Goal: Book appointment/travel/reservation

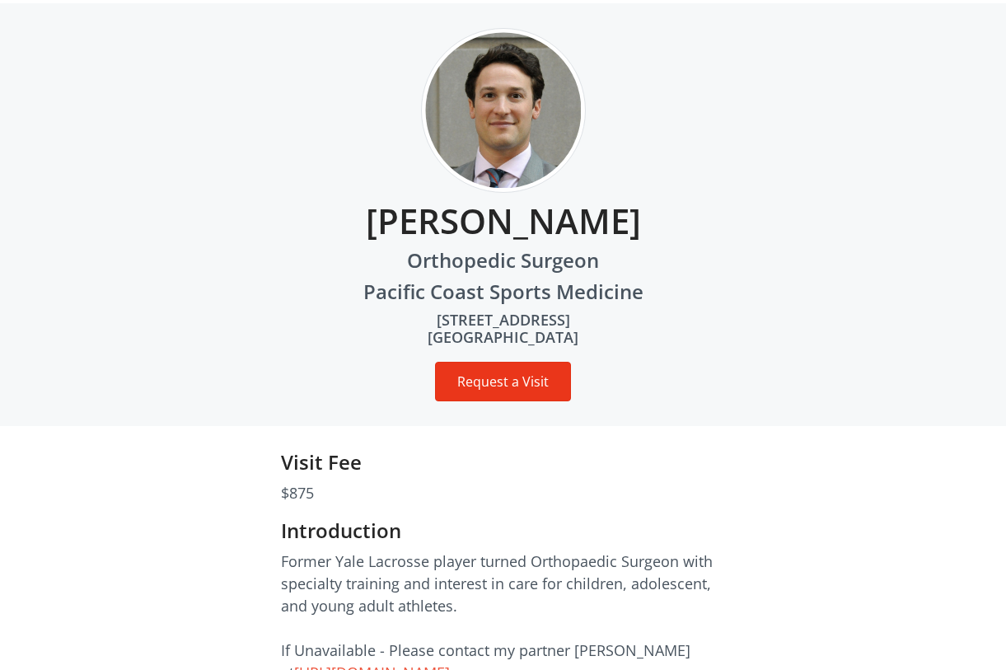
scroll to position [74, 0]
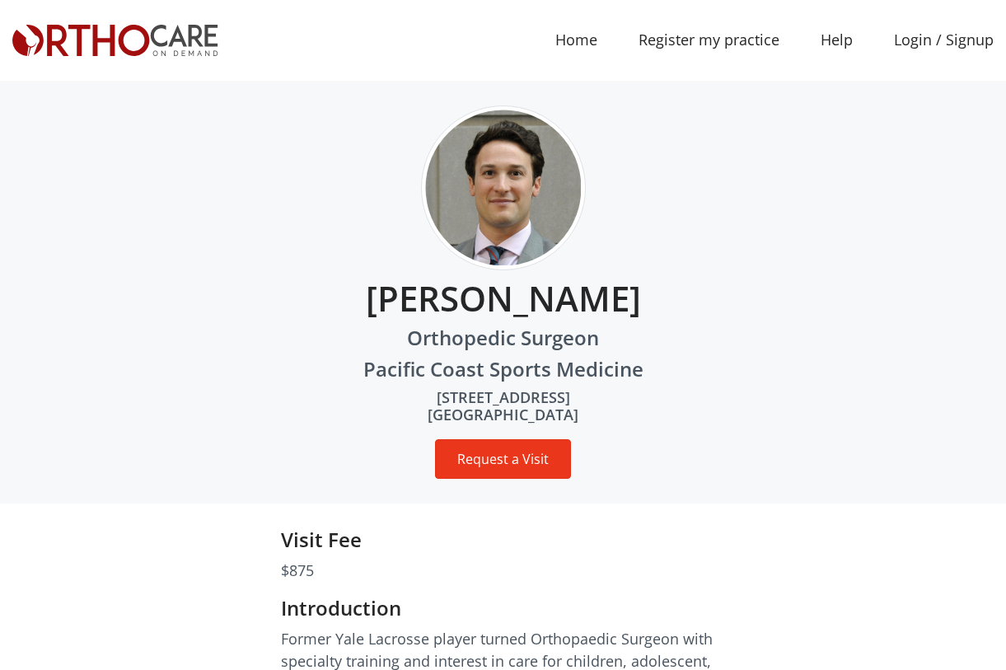
click at [499, 461] on button "Request a Visit" at bounding box center [503, 459] width 136 height 40
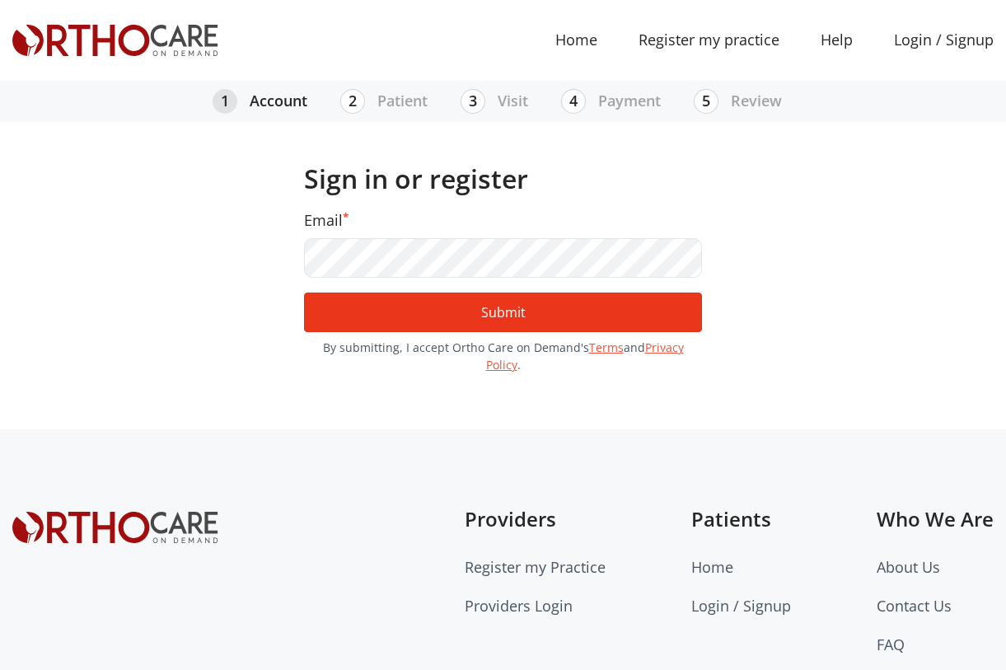
click at [435, 306] on button "Submit" at bounding box center [503, 313] width 398 height 40
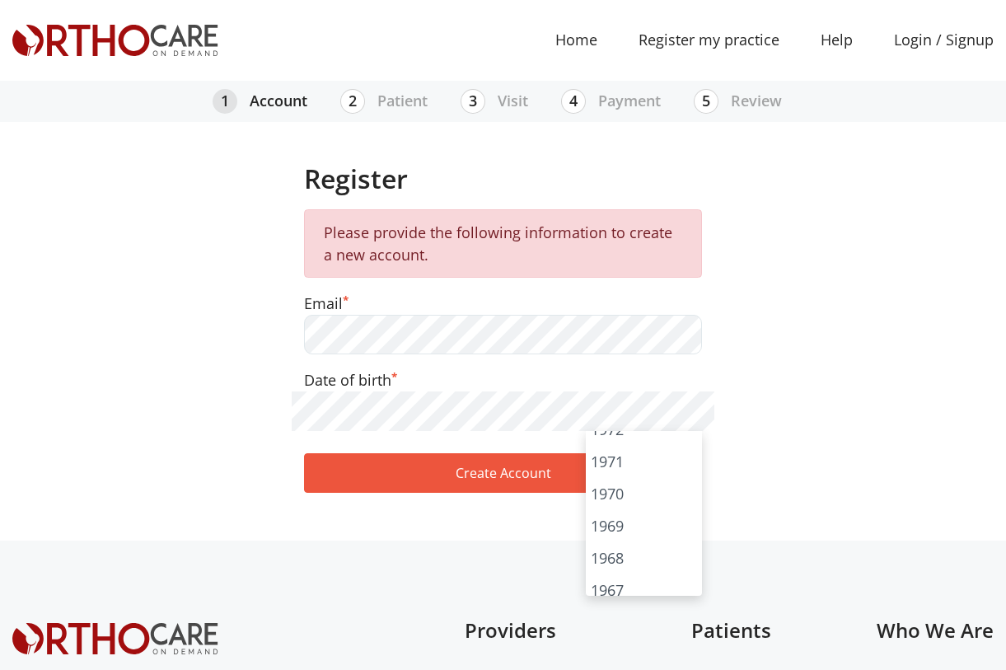
scroll to position [1683, 0]
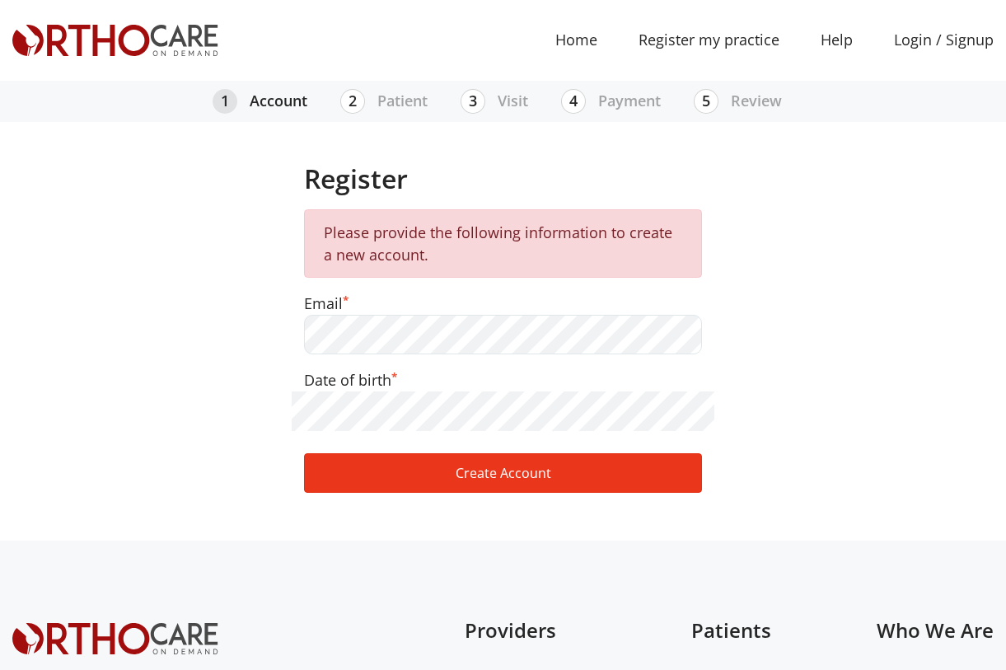
click at [518, 481] on button "Create Account" at bounding box center [503, 473] width 398 height 40
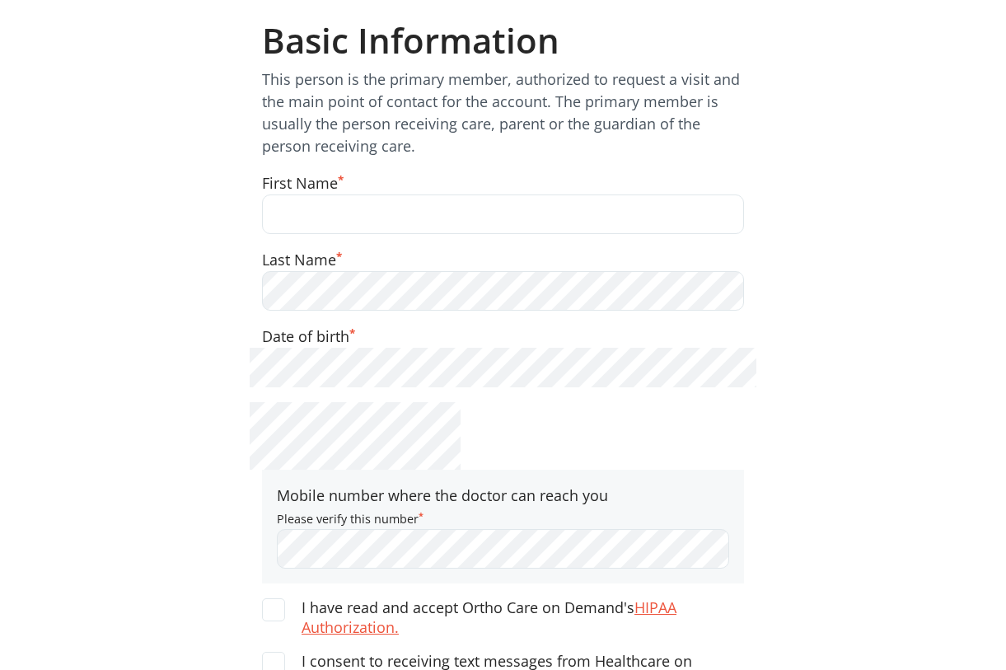
scroll to position [142, 0]
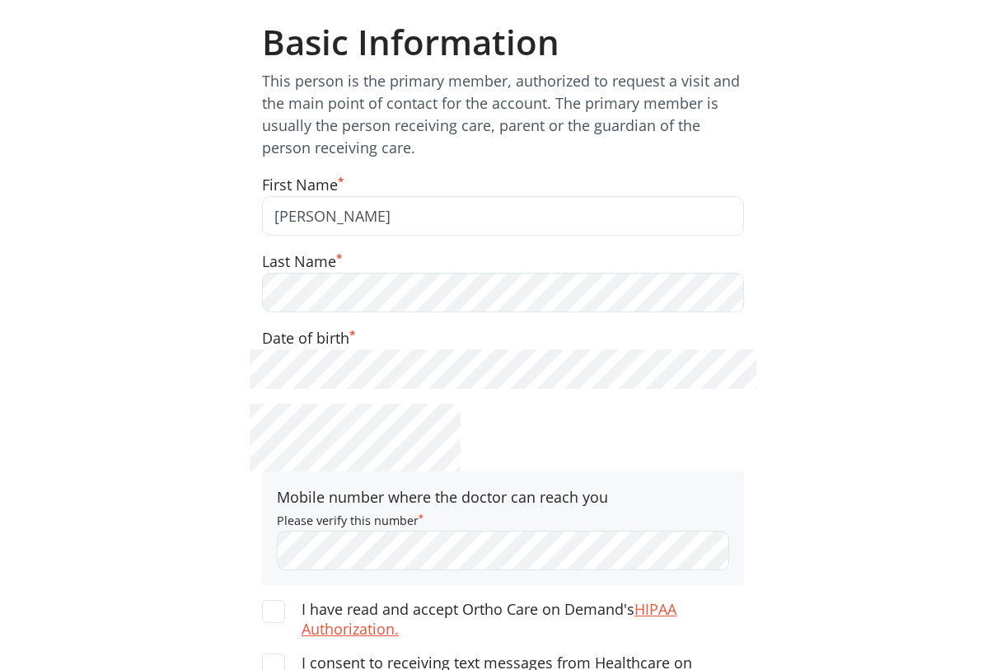
type input "[PERSON_NAME]"
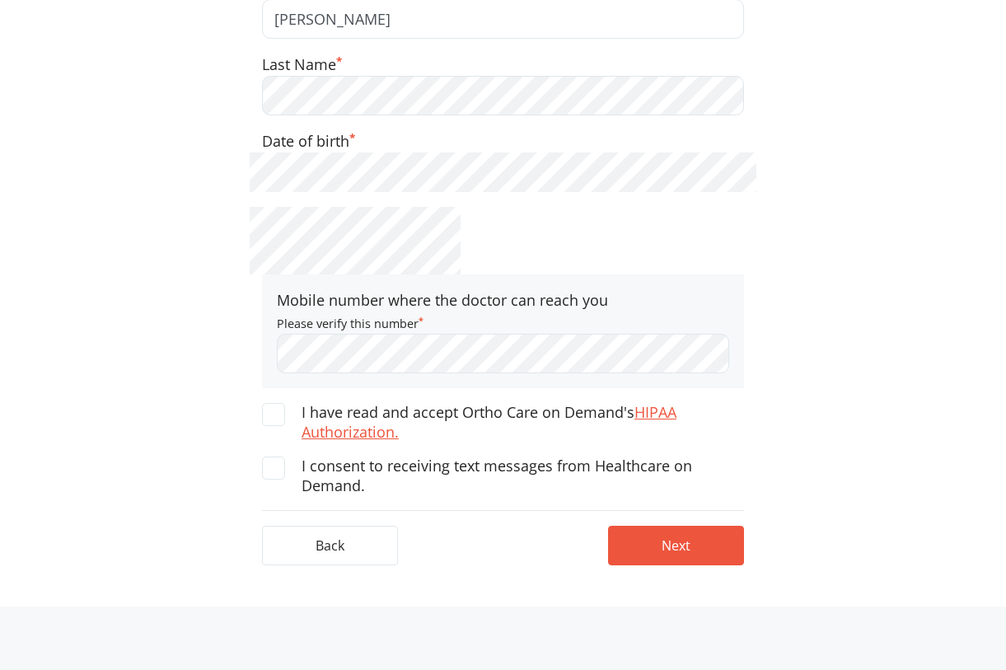
scroll to position [372, 0]
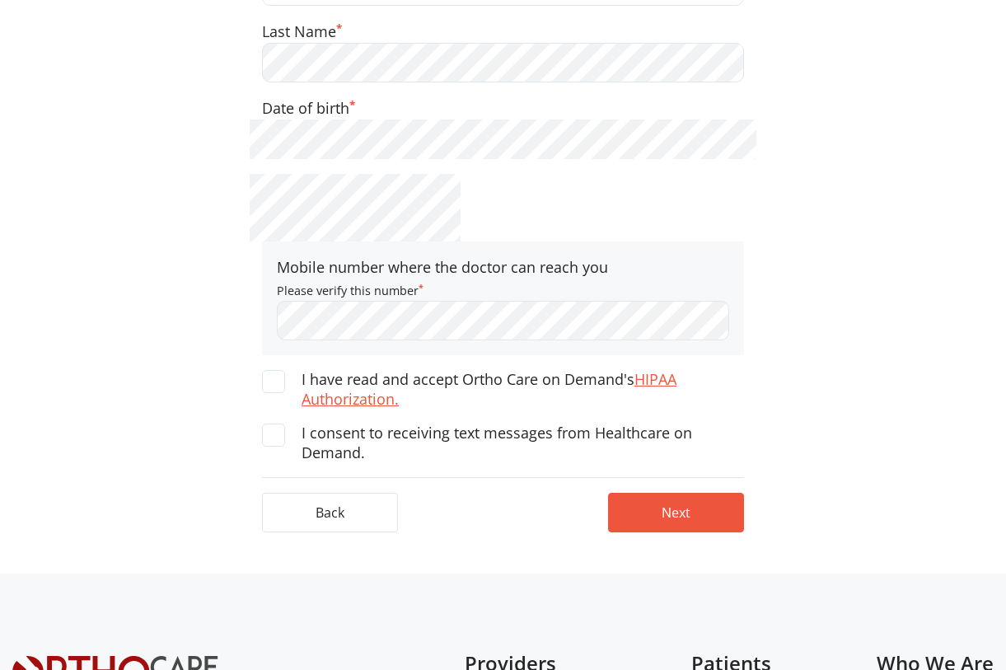
click at [271, 385] on span at bounding box center [273, 381] width 23 height 23
click at [0, 0] on input "I have read and accept Ortho Care on [PERSON_NAME]'s HIPAA Authorization." at bounding box center [0, 0] width 0 height 0
click at [270, 430] on span at bounding box center [273, 435] width 23 height 23
click at [0, 0] on input "I consent to receiving text messages from Healthcare on Demand." at bounding box center [0, 0] width 0 height 0
click at [669, 513] on button "Next" at bounding box center [676, 513] width 136 height 40
